Goal: Information Seeking & Learning: Check status

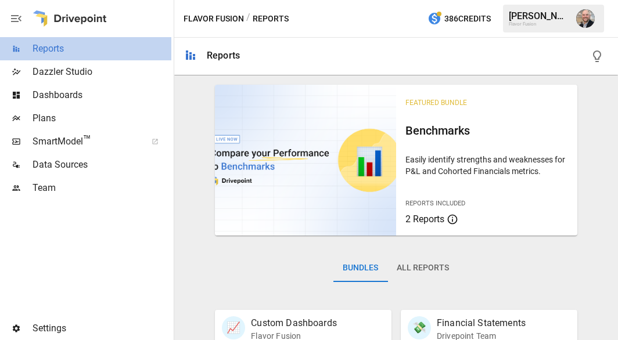
click at [77, 54] on span "Reports" at bounding box center [102, 49] width 139 height 14
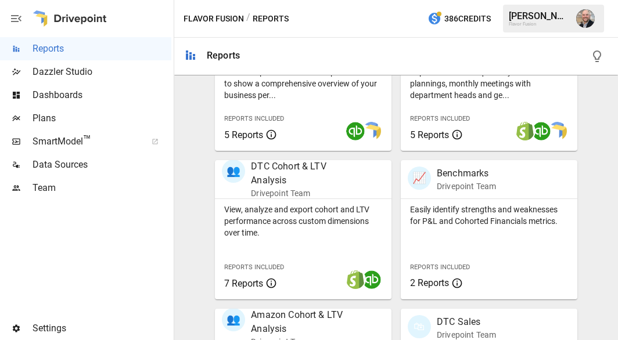
scroll to position [449, 0]
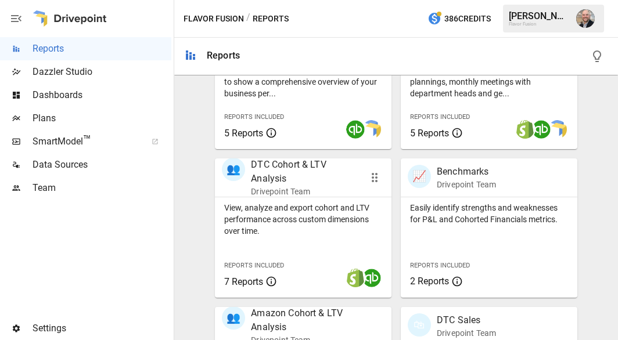
click at [321, 212] on p "View, analyze and export cohort and LTV performance across custom dimensions ov…" at bounding box center [303, 219] width 158 height 35
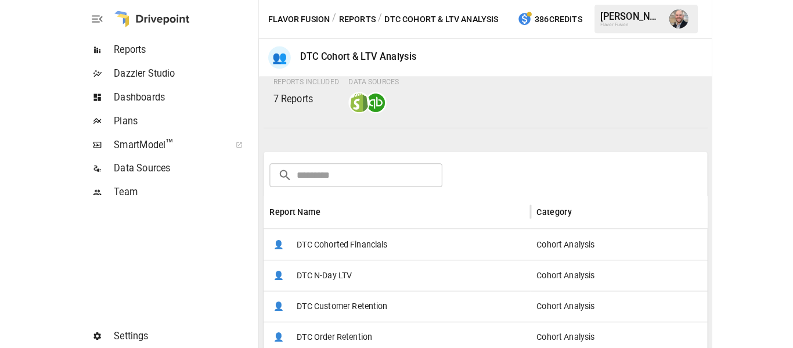
scroll to position [104, 0]
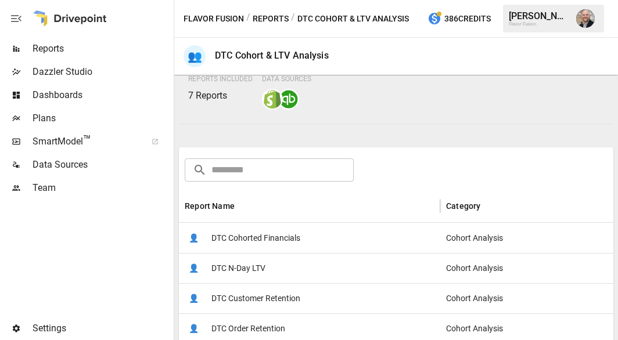
click at [251, 235] on span "DTC Cohorted Financials" at bounding box center [255, 239] width 89 height 30
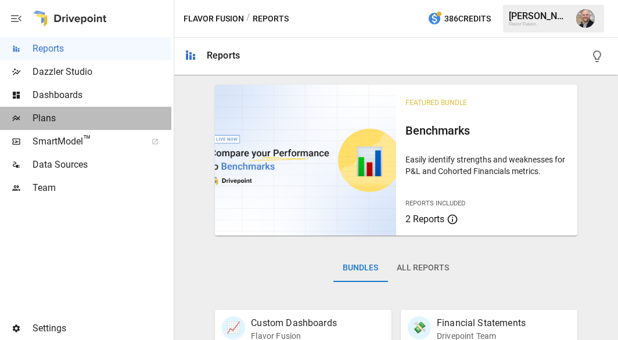
click at [82, 121] on span "Plans" at bounding box center [102, 118] width 139 height 14
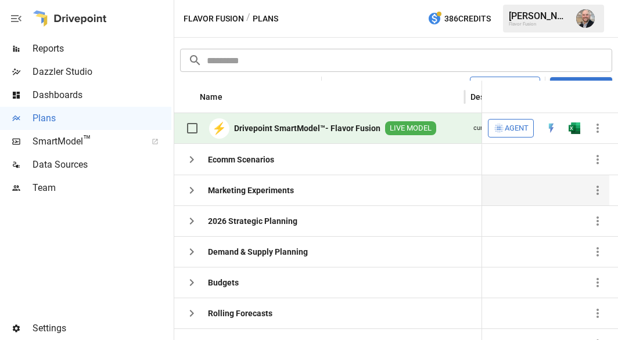
scroll to position [36, 0]
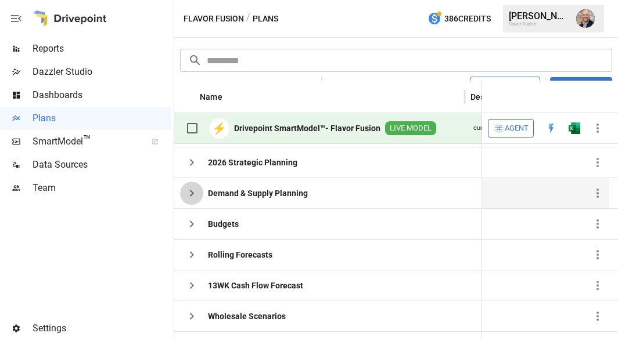
click at [189, 192] on icon "button" at bounding box center [192, 193] width 14 height 14
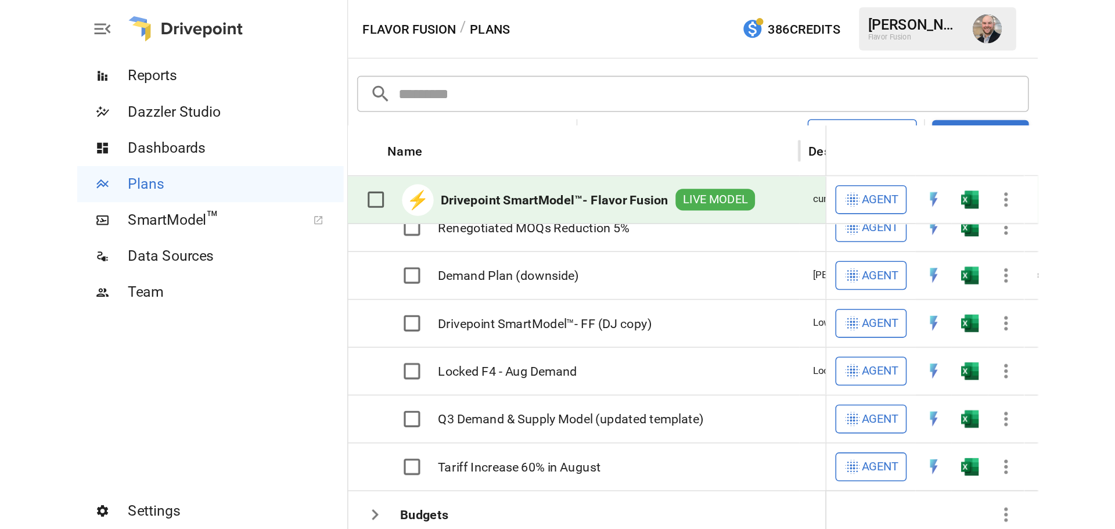
scroll to position [291, 0]
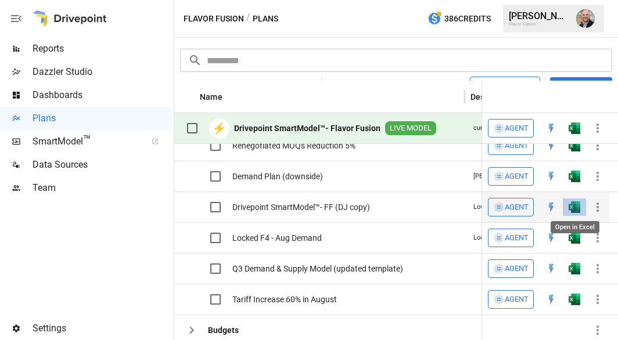
click at [570, 212] on img "Open in Excel" at bounding box center [574, 207] width 12 height 12
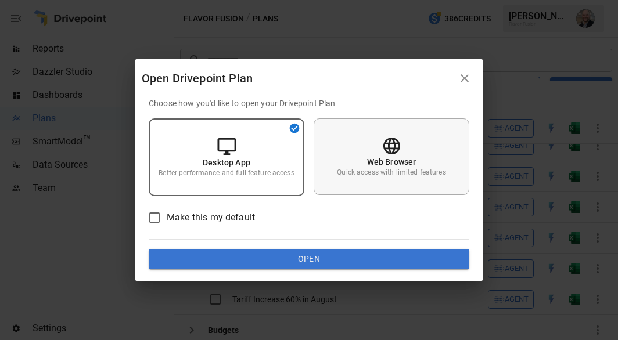
click at [368, 160] on p "Web Browser" at bounding box center [391, 162] width 49 height 12
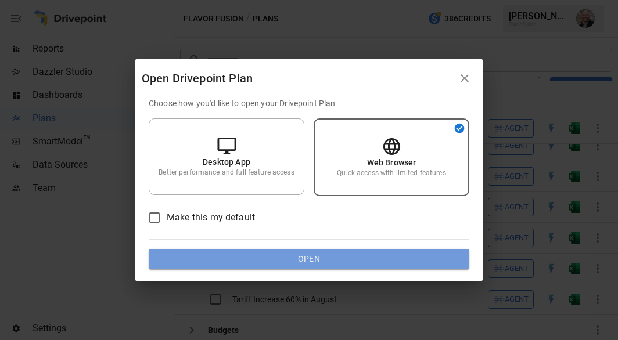
click at [279, 249] on button "Open" at bounding box center [309, 259] width 320 height 21
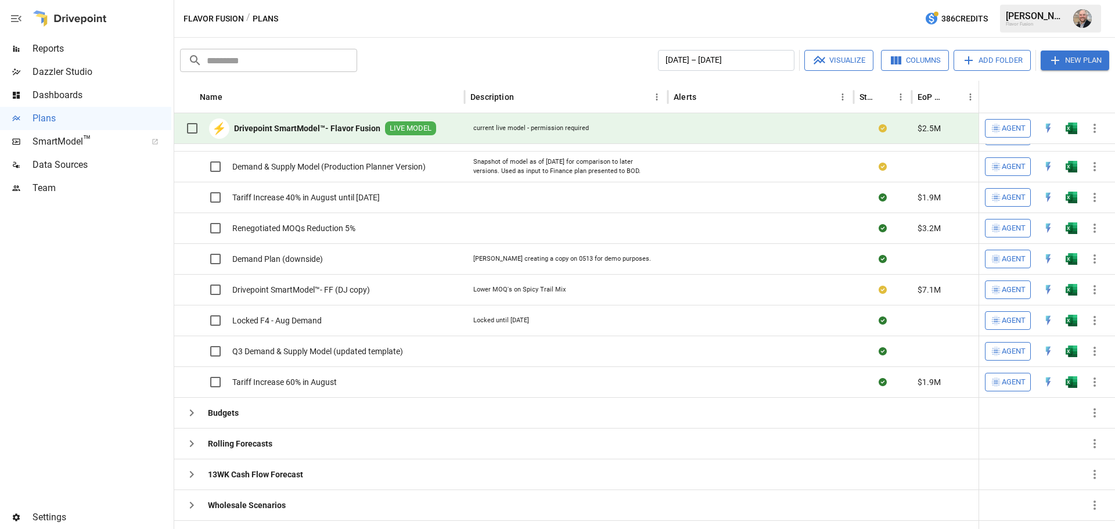
scroll to position [103, 0]
